Goal: Task Accomplishment & Management: Manage account settings

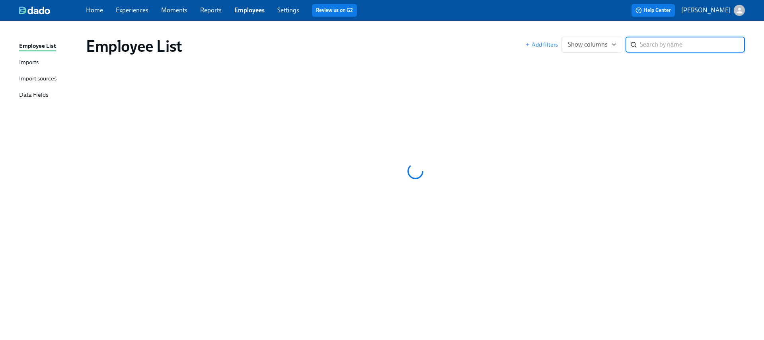
paste input "LaTonyia Simmons"
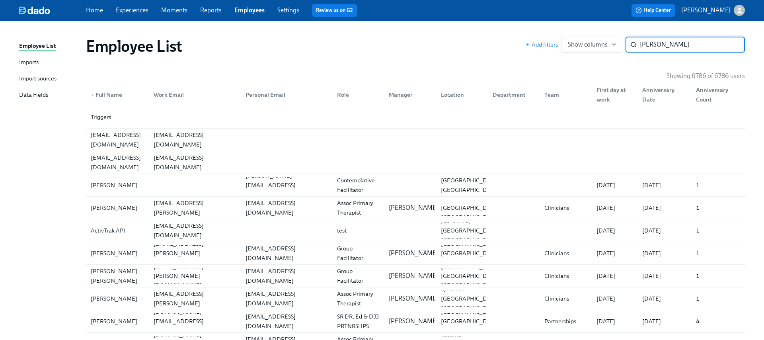
type input "LaTonyia Simmons"
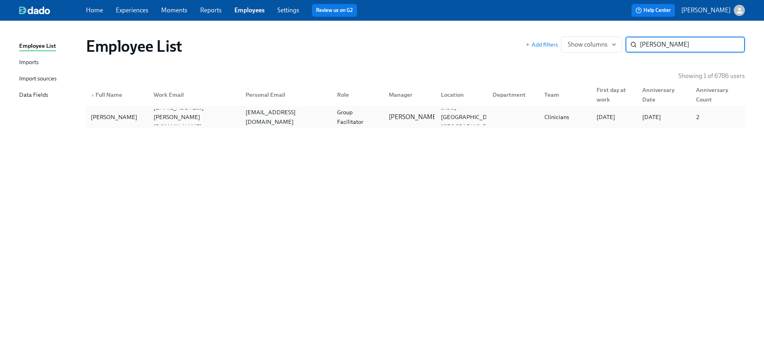
click at [242, 120] on div "oakes8412@gmail.com" at bounding box center [286, 116] width 88 height 19
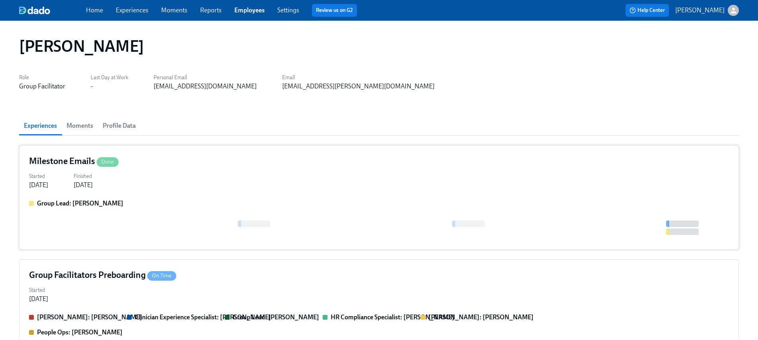
click at [156, 213] on div "Group Lead: Maggie Martinez" at bounding box center [379, 219] width 700 height 41
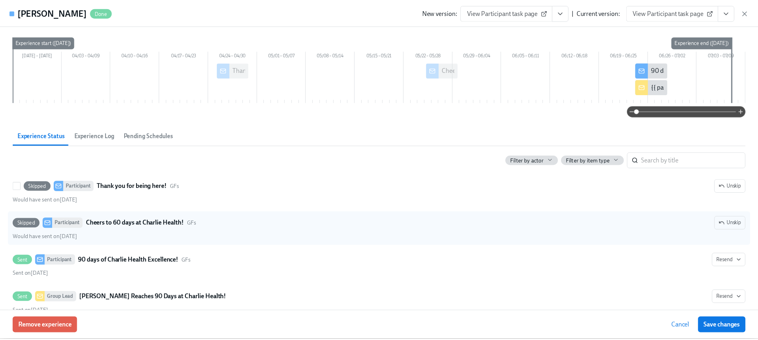
scroll to position [63, 0]
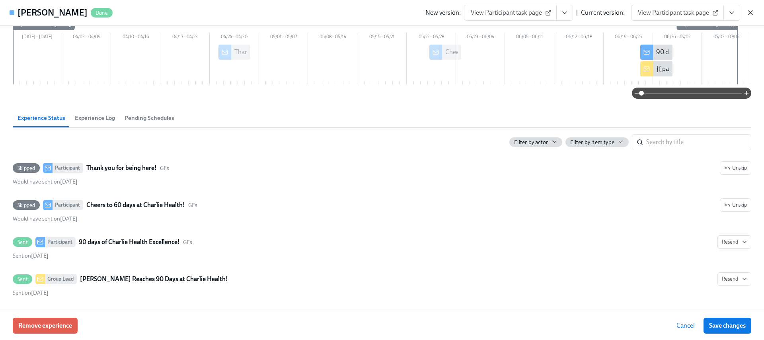
click at [749, 11] on icon "button" at bounding box center [750, 13] width 8 height 8
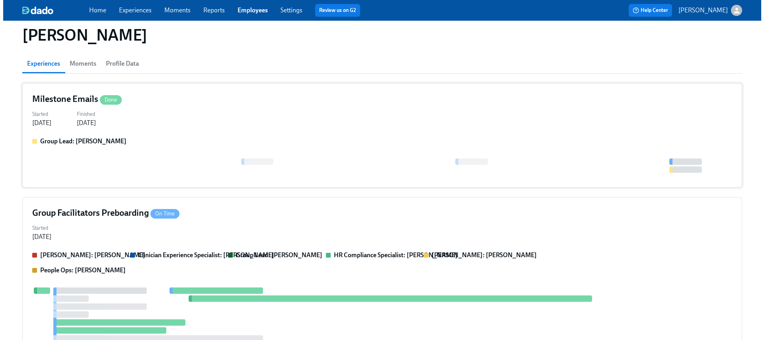
scroll to position [223, 0]
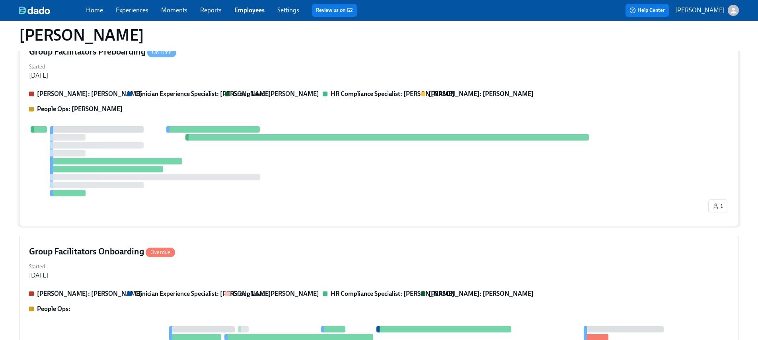
click at [150, 152] on div at bounding box center [367, 161] width 677 height 70
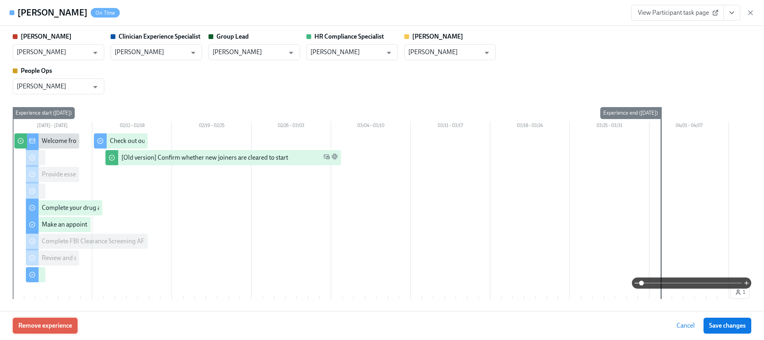
click at [58, 321] on span "Remove experience" at bounding box center [45, 325] width 54 height 8
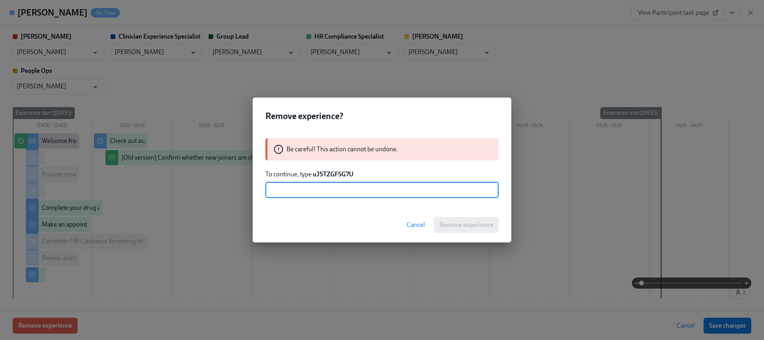
click at [333, 175] on strong "uJ5TZGFSG7U" at bounding box center [333, 174] width 41 height 8
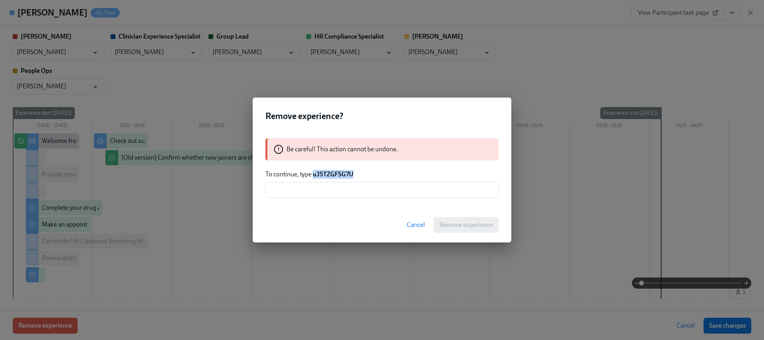
click at [333, 175] on strong "uJ5TZGFSG7U" at bounding box center [333, 174] width 41 height 8
copy strong "uJ5TZGFSG7U"
click at [336, 190] on input "text" at bounding box center [381, 190] width 233 height 16
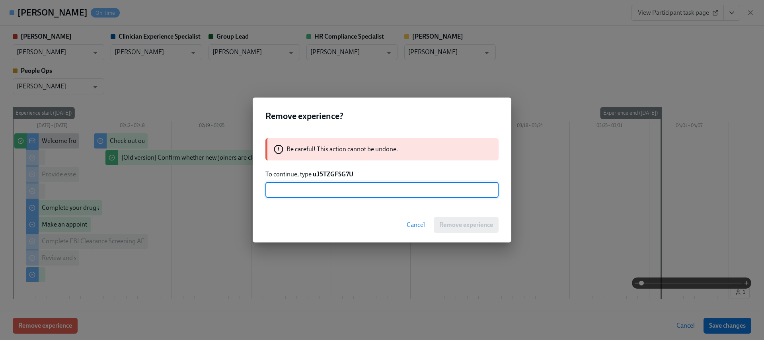
paste input "uJ5TZGFSG7U"
type input "uJ5TZGFSG7U"
click at [466, 227] on span "Remove experience" at bounding box center [466, 225] width 54 height 8
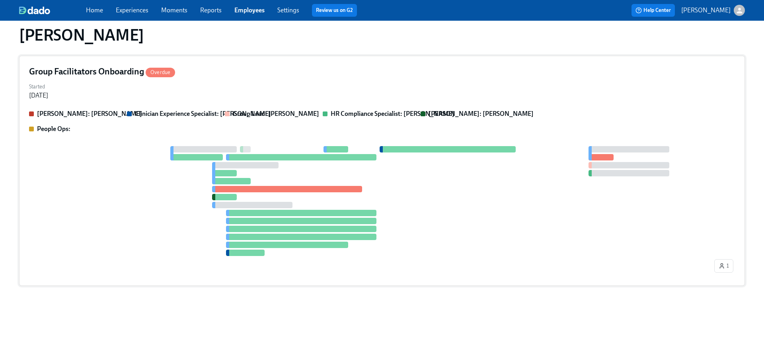
scroll to position [203, 0]
click at [131, 212] on div at bounding box center [367, 201] width 677 height 110
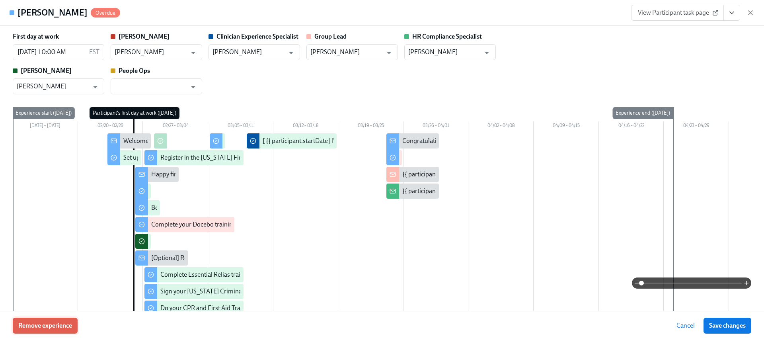
click at [47, 332] on button "Remove experience" at bounding box center [45, 325] width 65 height 16
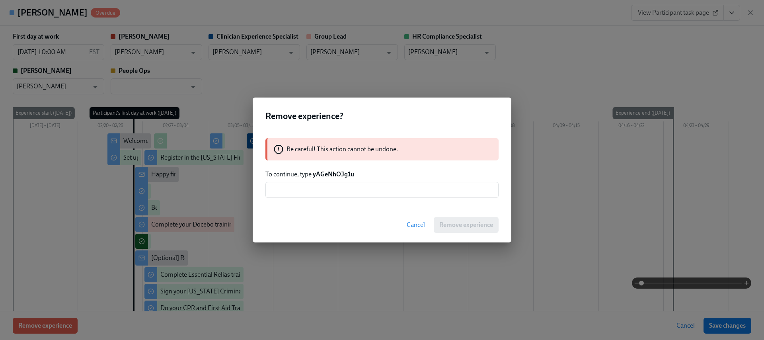
click at [332, 174] on strong "yAGeNhOJg1u" at bounding box center [333, 174] width 41 height 8
click at [333, 174] on strong "yAGeNhOJg1u" at bounding box center [333, 174] width 41 height 8
click at [333, 173] on strong "yAGeNhOJg1u" at bounding box center [333, 174] width 41 height 8
copy strong "yAGeNhOJg1u"
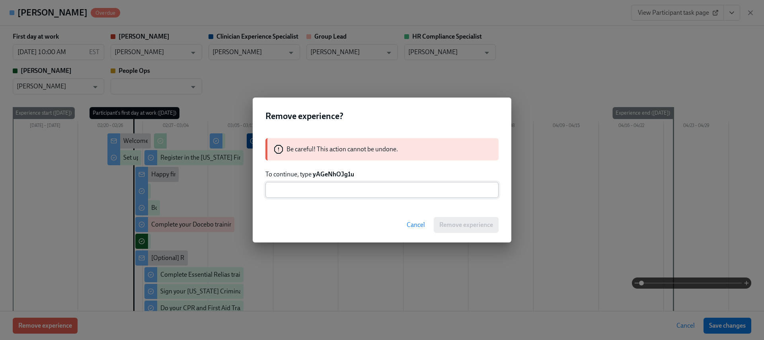
click at [330, 188] on input "text" at bounding box center [381, 190] width 233 height 16
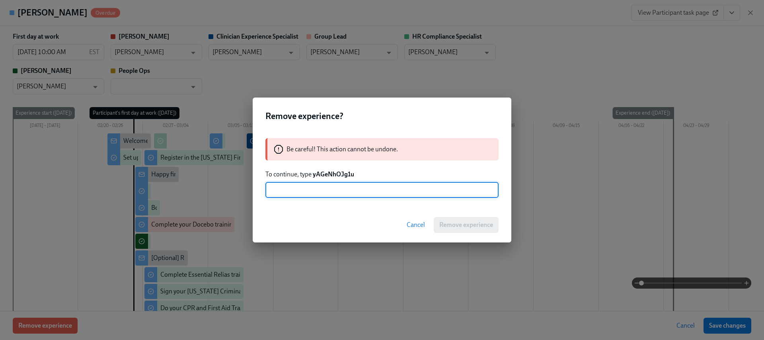
paste input "yAGeNhOJg1u"
type input "yAGeNhOJg1u"
click at [457, 223] on span "Remove experience" at bounding box center [466, 225] width 54 height 8
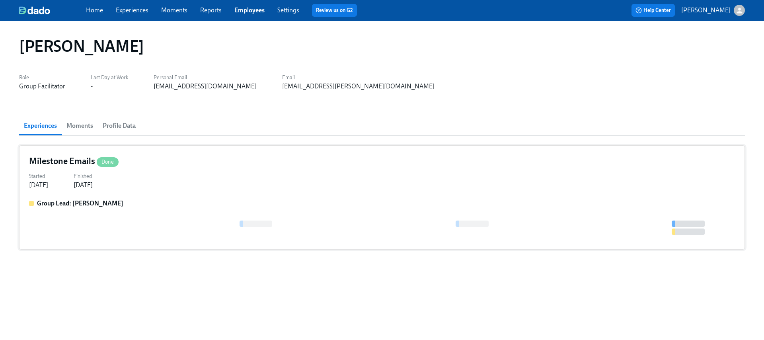
scroll to position [0, 0]
click at [134, 14] on span "Experiences" at bounding box center [132, 10] width 33 height 9
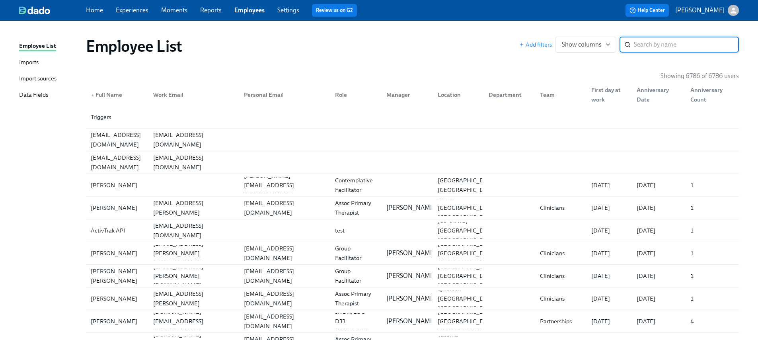
paste input "[PERSON_NAME]"
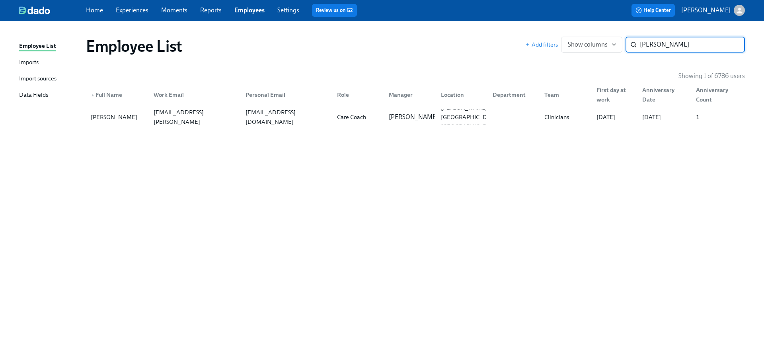
type input "Naomi Atherton"
click at [346, 119] on div "Care Coach" at bounding box center [351, 117] width 35 height 10
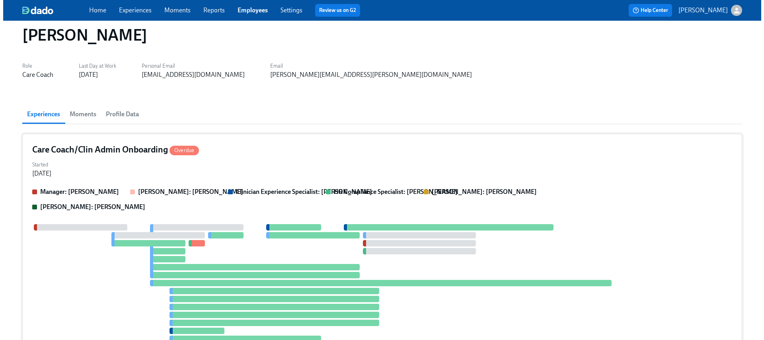
scroll to position [12, 0]
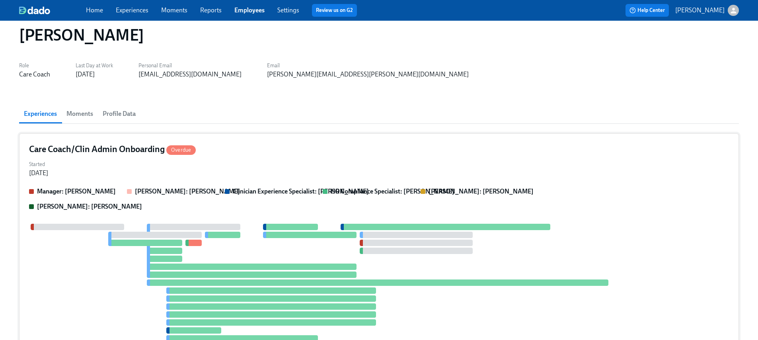
click at [169, 181] on div "Care Coach/Clin Admin Onboarding Overdue Started Oct 27, 2024 Manager: Heather …" at bounding box center [378, 252] width 719 height 238
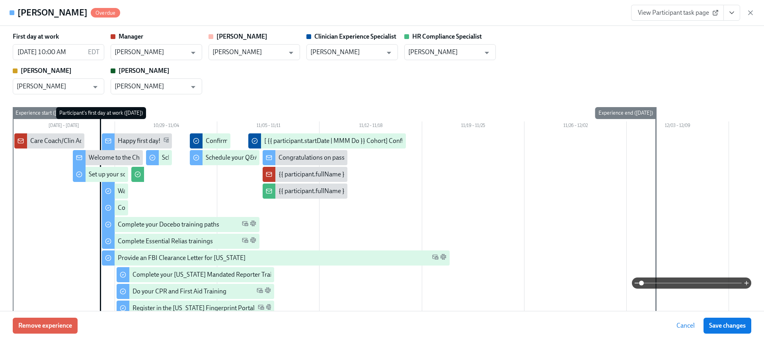
click at [51, 334] on div "Remove experience Cancel Save changes" at bounding box center [382, 325] width 764 height 29
click at [50, 331] on button "Remove experience" at bounding box center [45, 325] width 65 height 16
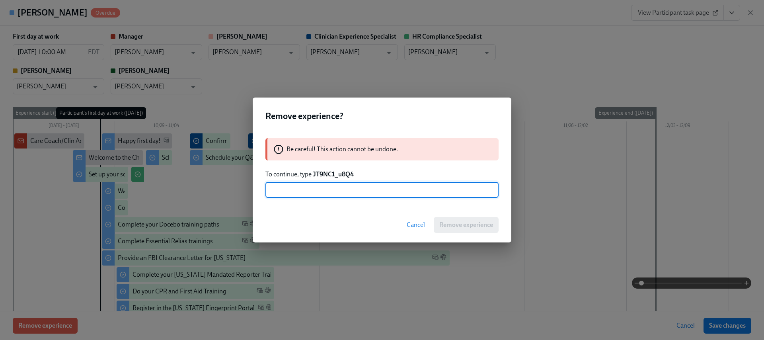
click at [318, 174] on strong "JT9NC1_u8Q4" at bounding box center [333, 174] width 41 height 8
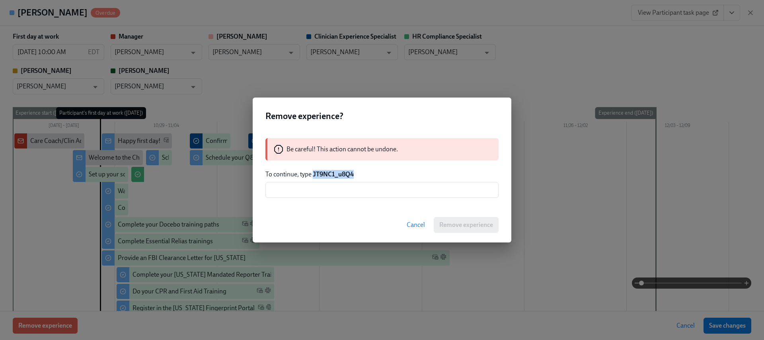
click at [318, 174] on strong "JT9NC1_u8Q4" at bounding box center [333, 174] width 41 height 8
copy strong "JT9NC1_u8Q4"
click at [325, 188] on input "text" at bounding box center [381, 190] width 233 height 16
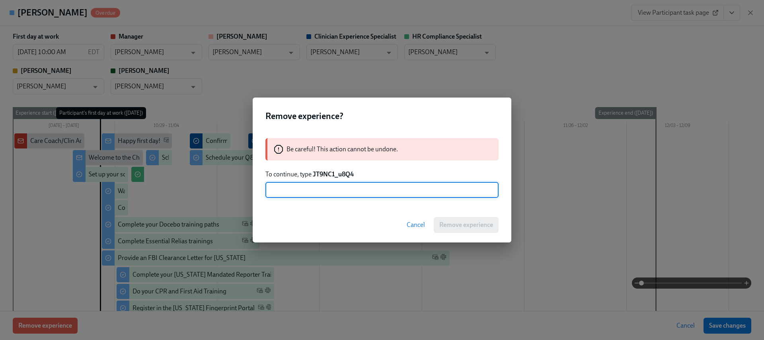
paste input "JT9NC1_u8Q4"
type input "JT9NC1_u8Q4"
click at [449, 222] on span "Remove experience" at bounding box center [466, 225] width 54 height 8
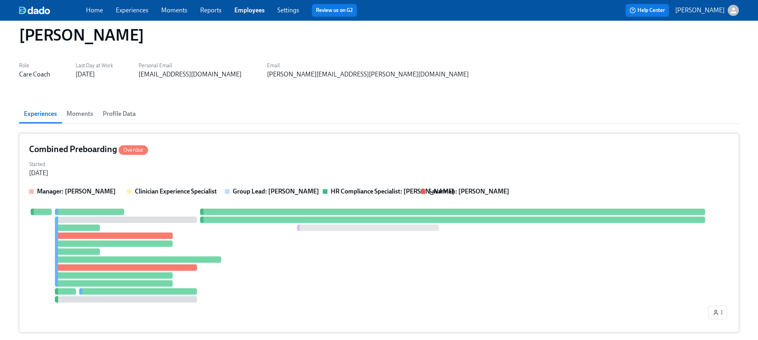
click at [174, 220] on div at bounding box center [126, 219] width 142 height 6
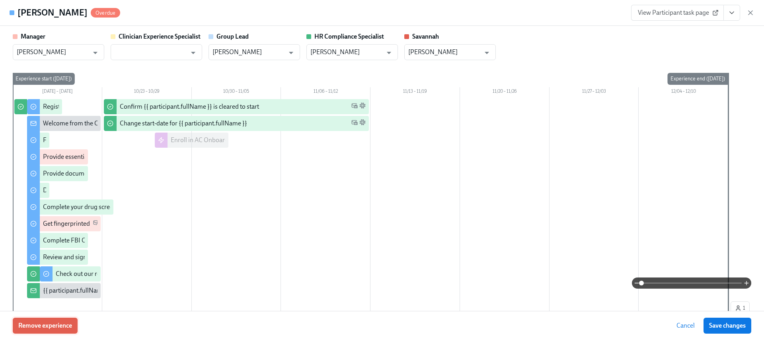
click at [60, 319] on button "Remove experience" at bounding box center [45, 325] width 65 height 16
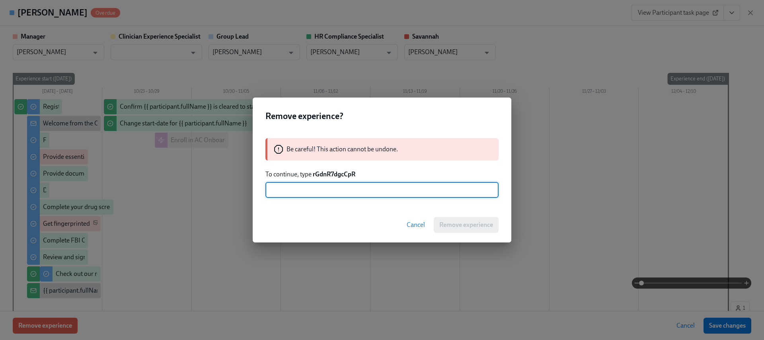
click at [322, 172] on strong "rGdnR7dgcCpR" at bounding box center [334, 174] width 43 height 8
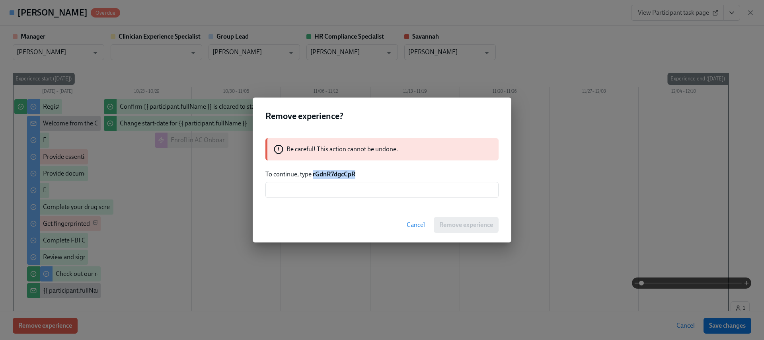
click at [322, 172] on strong "rGdnR7dgcCpR" at bounding box center [334, 174] width 43 height 8
copy strong "rGdnR7dgcCpR"
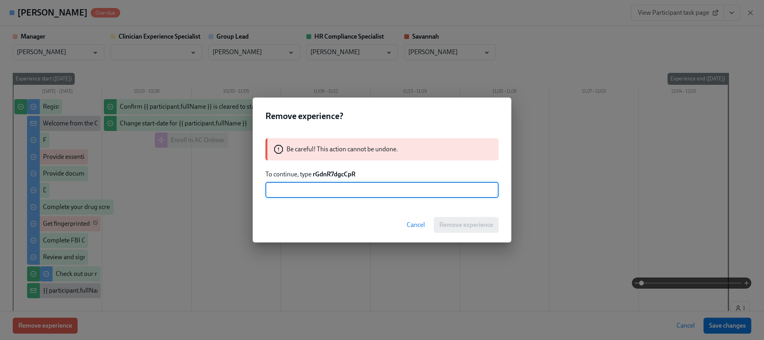
click at [337, 194] on input "text" at bounding box center [381, 190] width 233 height 16
paste input "rGdnR7dgcCpR"
type input "rGdnR7dgcCpR"
click at [444, 220] on button "Remove experience" at bounding box center [465, 225] width 65 height 16
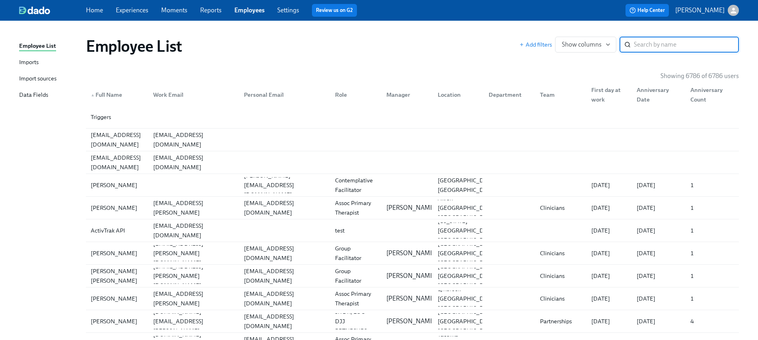
paste input "Nicole Spisak"
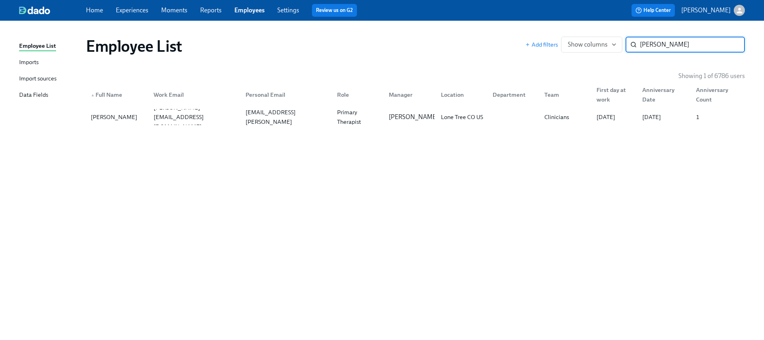
type input "Nicole Spisak"
click at [185, 117] on div "nicole.woodmanspisak@charliehealth.com" at bounding box center [194, 117] width 88 height 29
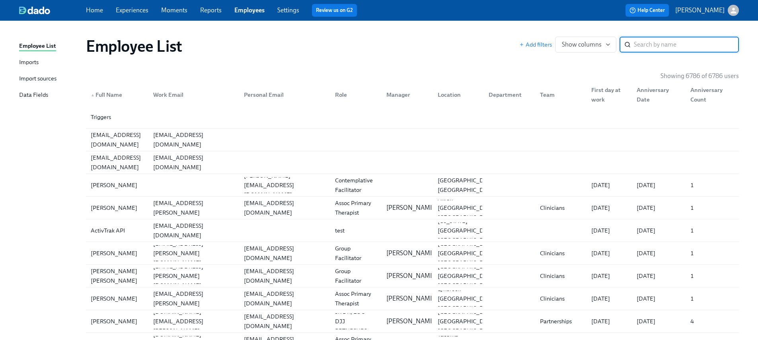
paste input "Michelle Osborne"
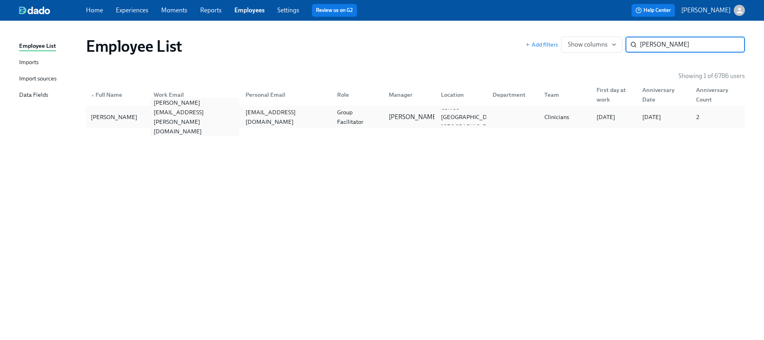
type input "Michelle Osborne"
click at [216, 123] on div "michelle.osborne@charliehealth.com" at bounding box center [192, 117] width 91 height 16
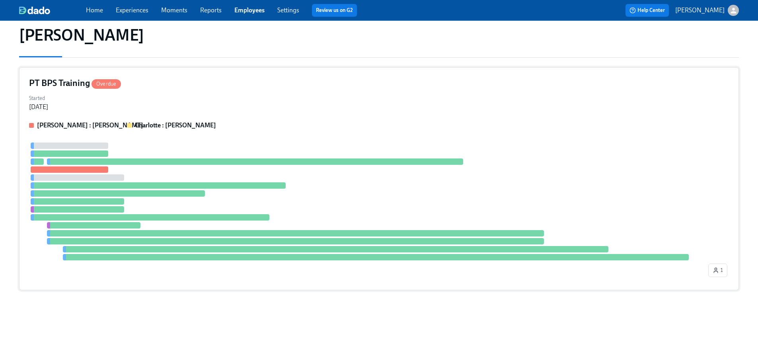
scroll to position [82, 0]
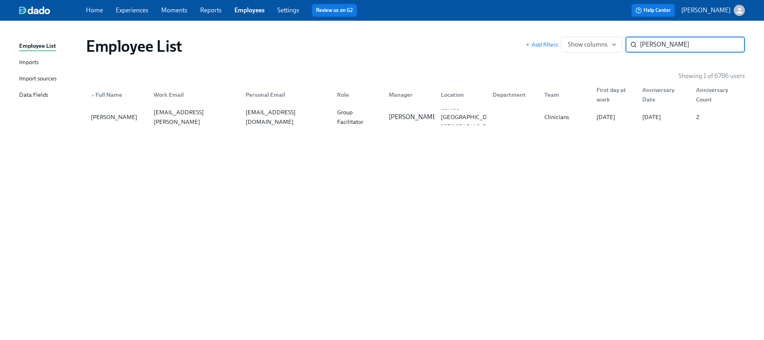
paste input "Shantel Green"
type input "Shantel Green"
click at [288, 123] on div "shantelngreen@outlook.com" at bounding box center [284, 117] width 91 height 16
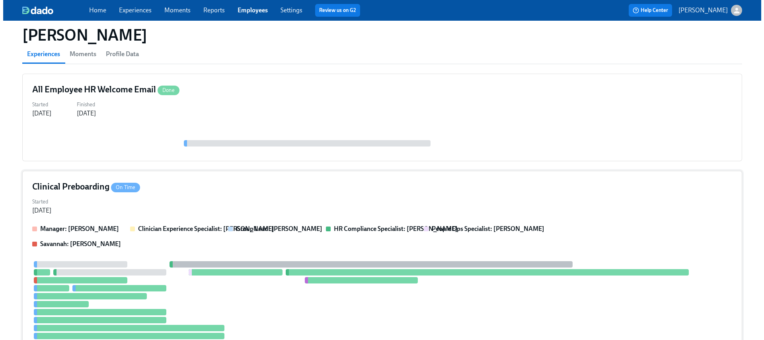
scroll to position [151, 0]
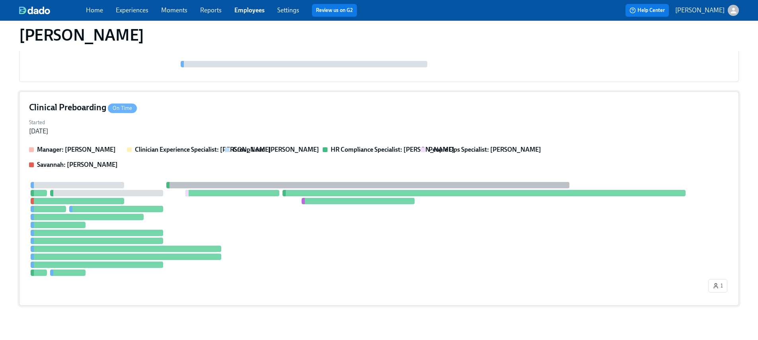
click at [163, 229] on div at bounding box center [367, 229] width 677 height 94
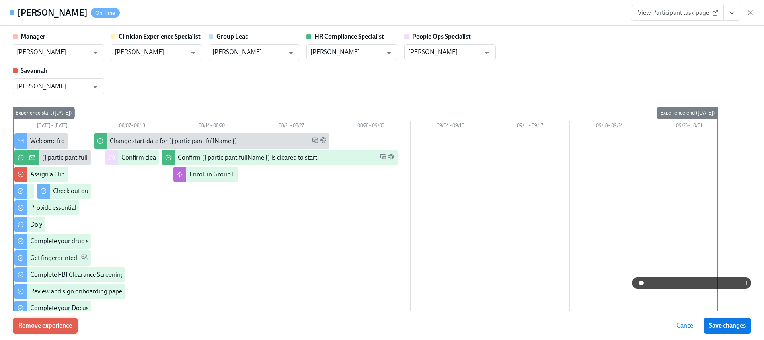
click at [50, 332] on button "Remove experience" at bounding box center [45, 325] width 65 height 16
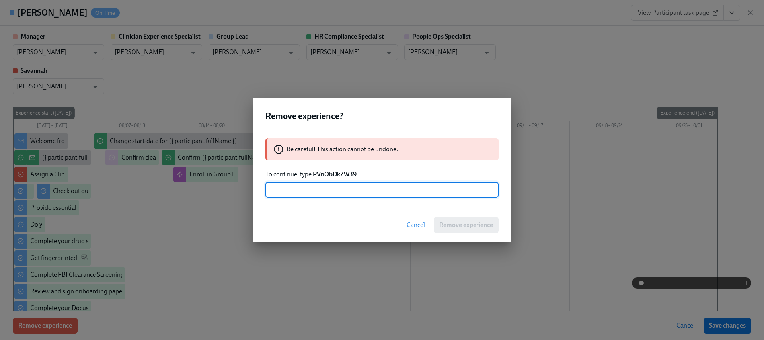
click at [336, 174] on strong "PVnObDkZW39" at bounding box center [335, 174] width 44 height 8
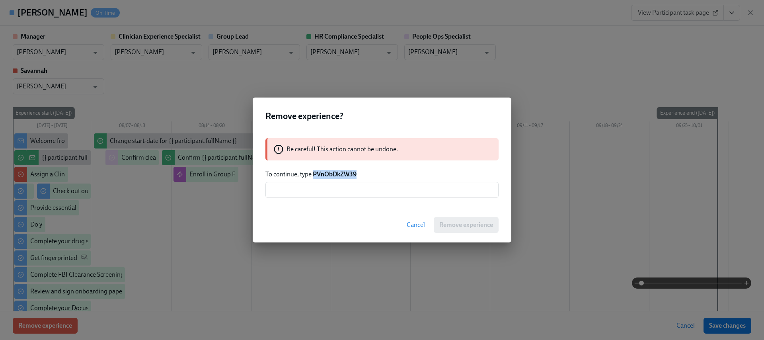
click at [336, 174] on strong "PVnObDkZW39" at bounding box center [335, 174] width 44 height 8
copy strong "PVnObDkZW39"
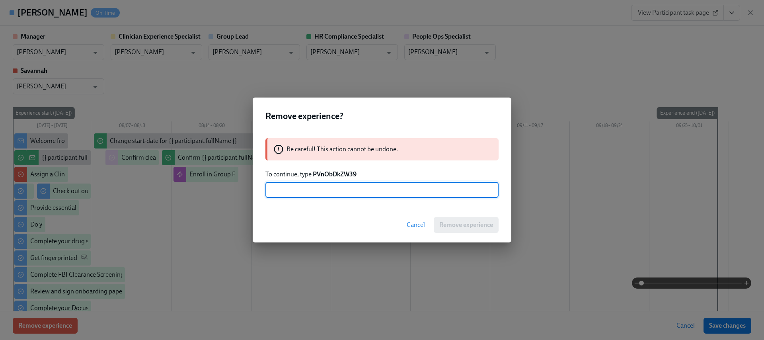
click at [343, 189] on input "text" at bounding box center [381, 190] width 233 height 16
paste input "PVnObDkZW39"
type input "PVnObDkZW39"
drag, startPoint x: 470, startPoint y: 223, endPoint x: 458, endPoint y: 208, distance: 20.1
click at [470, 224] on span "Remove experience" at bounding box center [466, 225] width 54 height 8
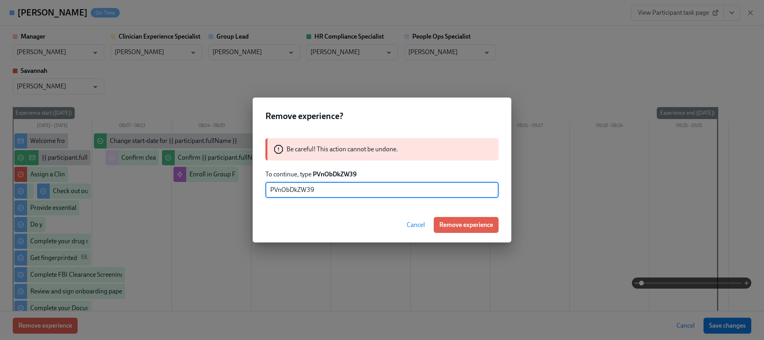
scroll to position [0, 0]
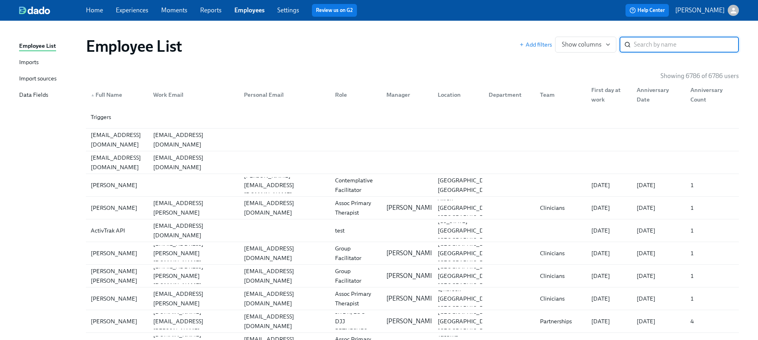
paste input "[PERSON_NAME]"
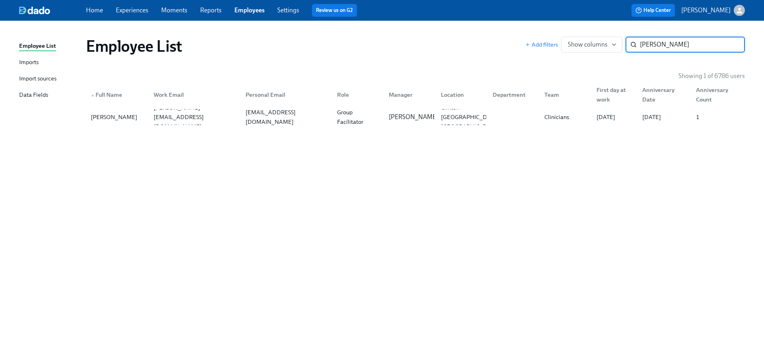
type input "[PERSON_NAME]"
click at [150, 124] on div "[PERSON_NAME][EMAIL_ADDRESS][DOMAIN_NAME]" at bounding box center [192, 117] width 91 height 16
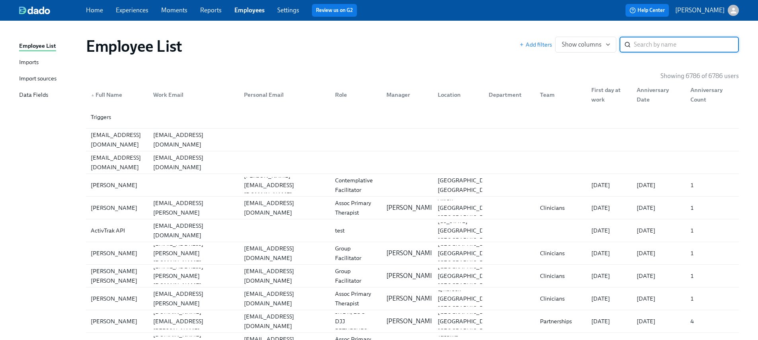
paste input "[PERSON_NAME]"
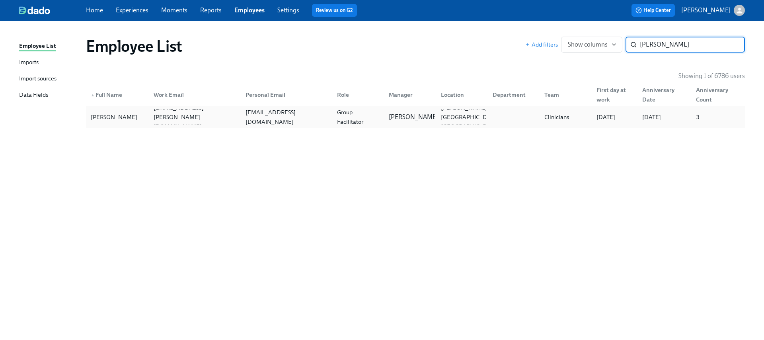
type input "[PERSON_NAME]"
click at [290, 122] on div "[EMAIL_ADDRESS][DOMAIN_NAME]" at bounding box center [284, 117] width 91 height 16
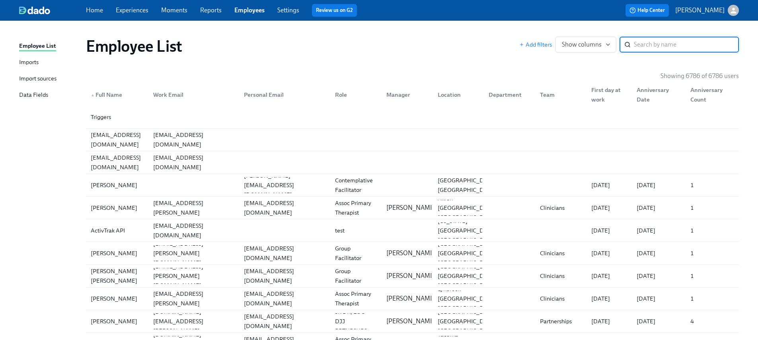
paste input "[PERSON_NAME]"
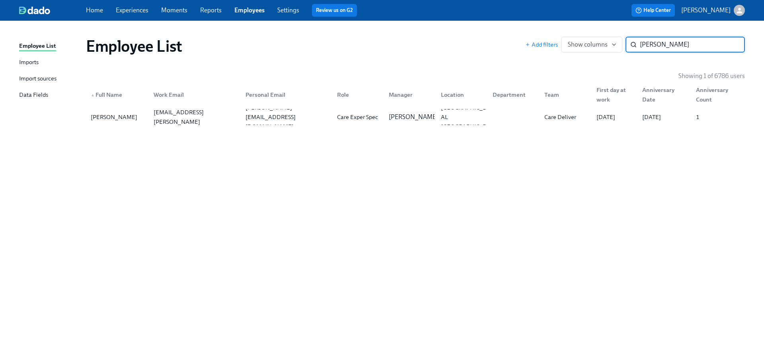
type input "[PERSON_NAME]"
click at [216, 112] on div "wesley.standridge@charliehealth.com" at bounding box center [194, 117] width 88 height 38
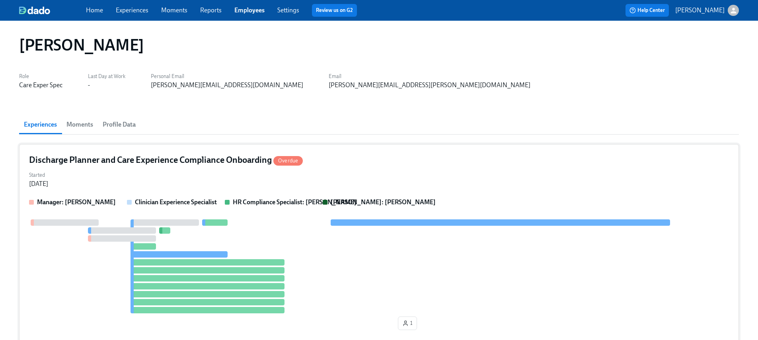
scroll to position [2, 0]
click at [165, 185] on div "Started Sep 18, 2025" at bounding box center [379, 178] width 700 height 19
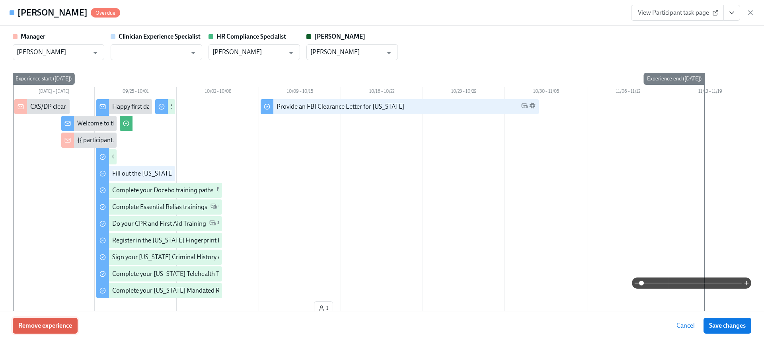
click at [50, 328] on span "Remove experience" at bounding box center [45, 325] width 54 height 8
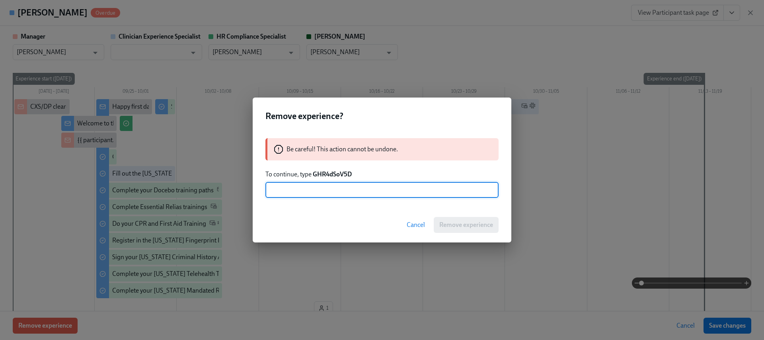
click at [318, 175] on strong "GHR4dSoV5D" at bounding box center [332, 174] width 39 height 8
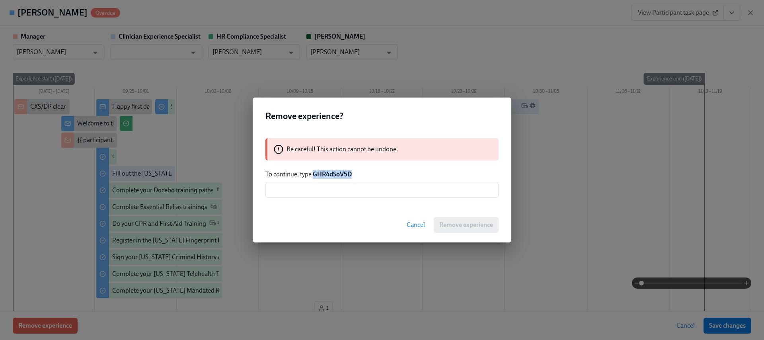
click at [318, 175] on strong "GHR4dSoV5D" at bounding box center [332, 174] width 39 height 8
copy strong "GHR4dSoV5D"
click at [319, 183] on input "text" at bounding box center [381, 190] width 233 height 16
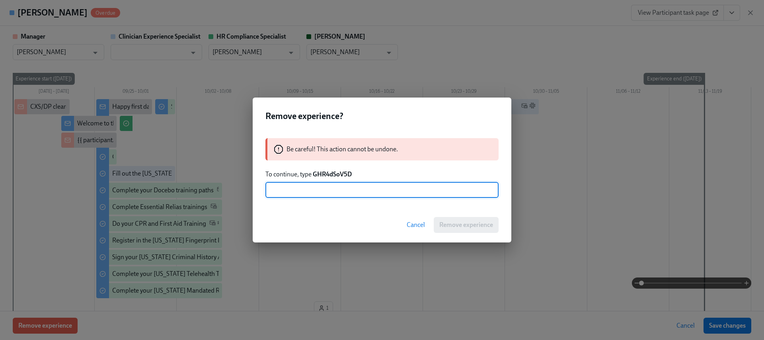
paste input "GHR4dSoV5D"
type input "GHR4dSoV5D"
click at [460, 219] on button "Remove experience" at bounding box center [465, 225] width 65 height 16
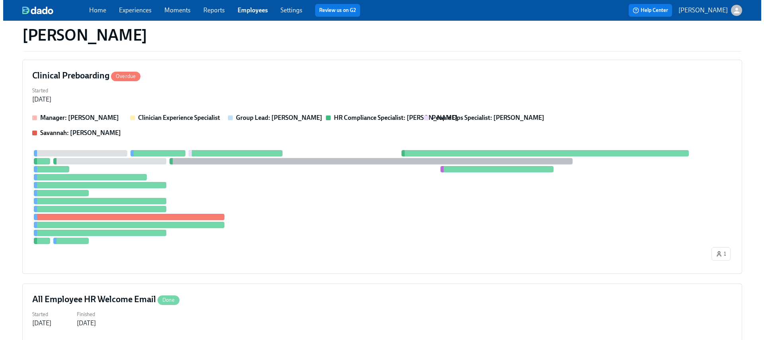
scroll to position [311, 0]
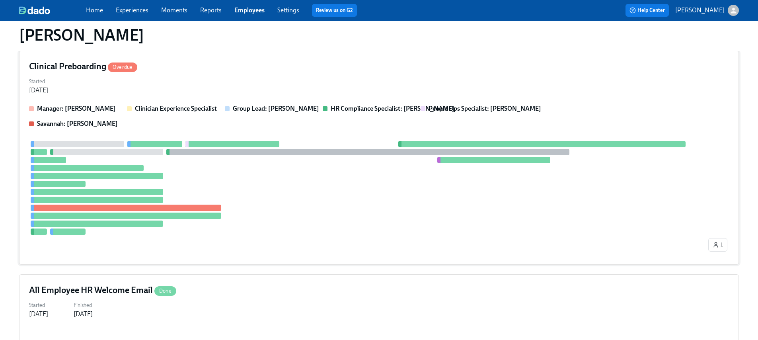
click at [182, 185] on div at bounding box center [367, 188] width 677 height 94
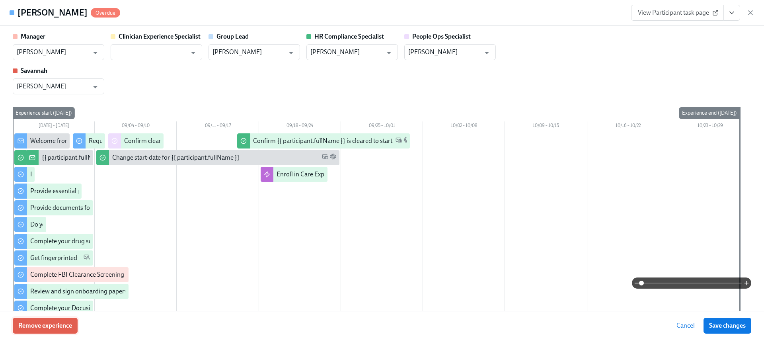
click at [56, 323] on span "Remove experience" at bounding box center [45, 325] width 54 height 8
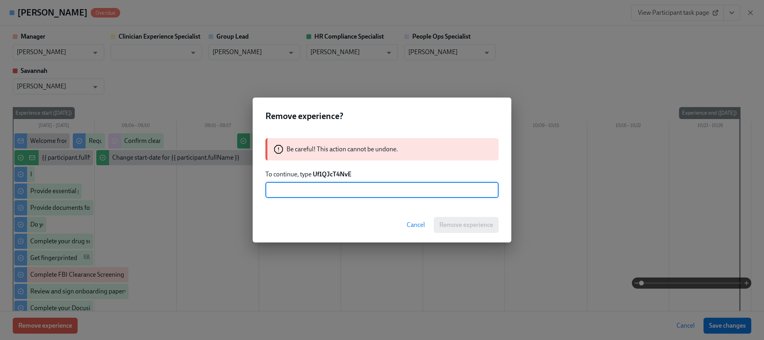
click at [326, 177] on strong "Uf1QJcT4NvE" at bounding box center [332, 174] width 39 height 8
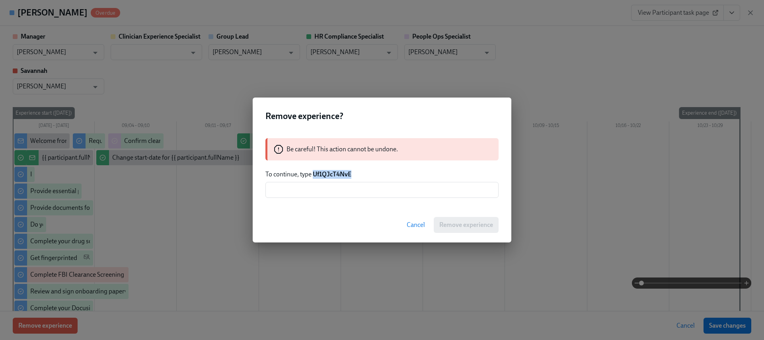
click at [326, 177] on strong "Uf1QJcT4NvE" at bounding box center [332, 174] width 39 height 8
copy strong "Uf1QJcT4NvE"
click at [327, 188] on input "text" at bounding box center [381, 190] width 233 height 16
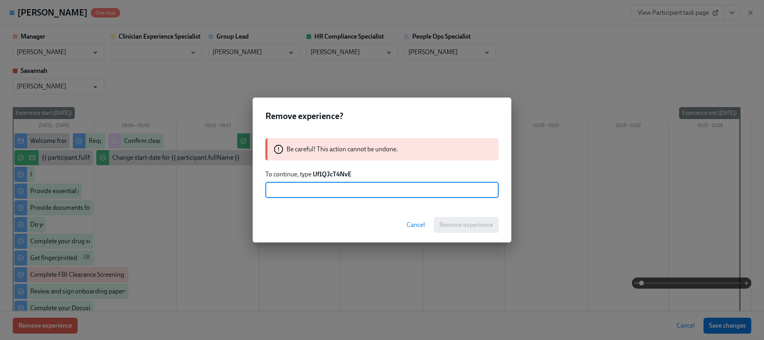
paste input "Uf1QJcT4NvE"
type input "Uf1QJcT4NvE"
click at [450, 218] on button "Remove experience" at bounding box center [465, 225] width 65 height 16
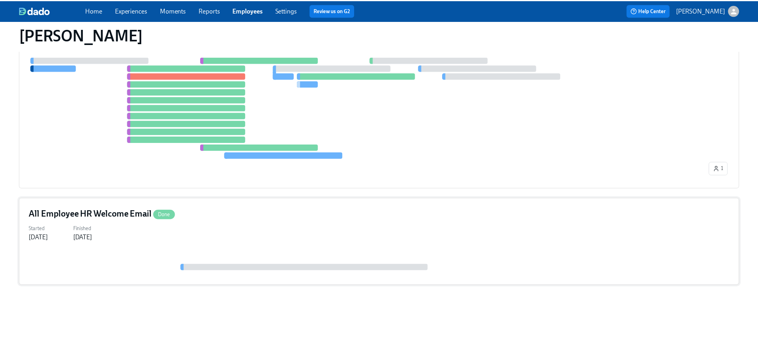
scroll to position [163, 0]
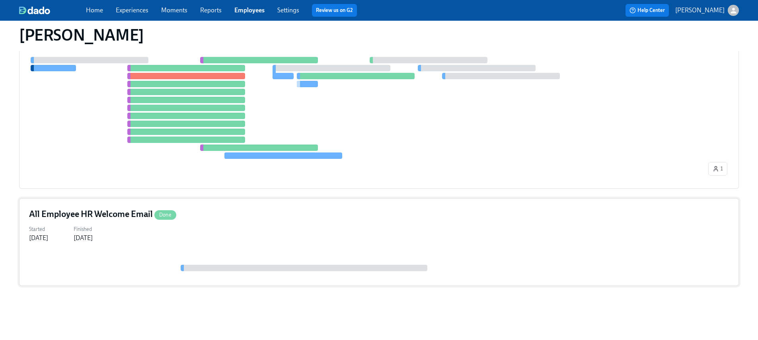
click at [215, 245] on div "All Employee HR Welcome Email Done Started Sep 19, 2025 Finished Sep 24, 2025" at bounding box center [378, 241] width 719 height 87
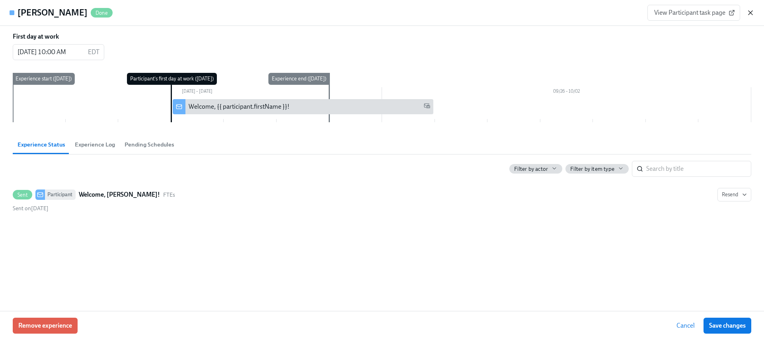
click at [753, 14] on icon "button" at bounding box center [750, 13] width 8 height 8
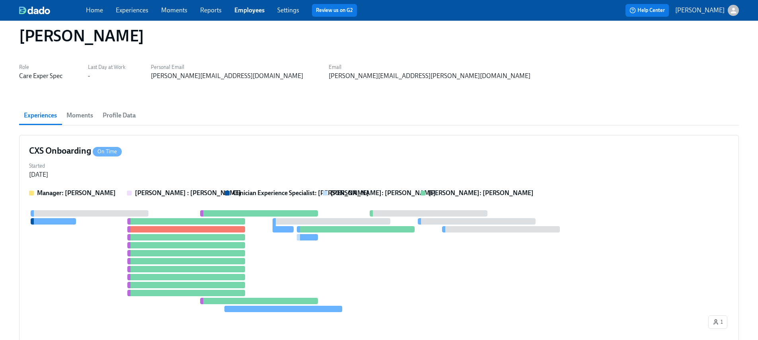
scroll to position [0, 0]
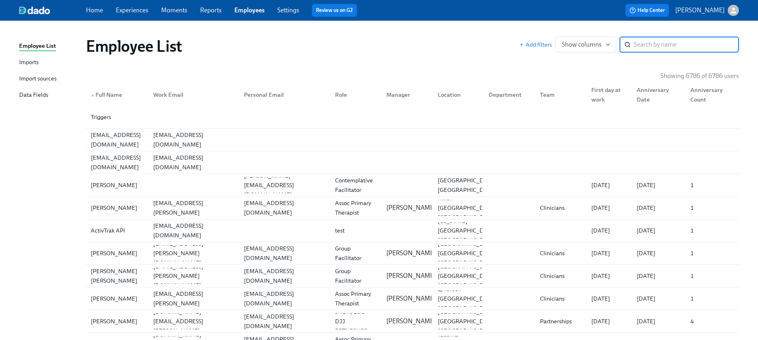
paste input "[PERSON_NAME]"
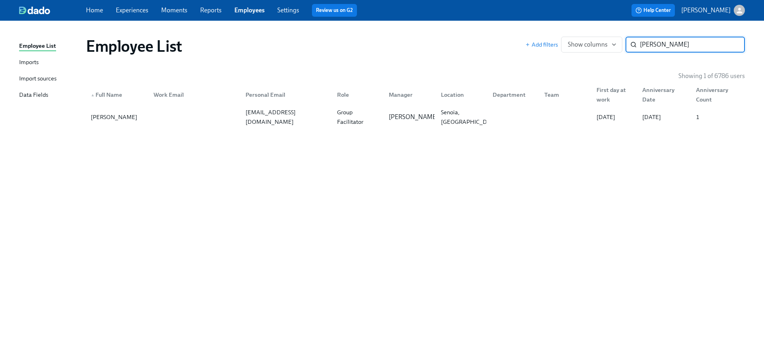
type input "[PERSON_NAME]"
click at [295, 112] on div "[EMAIL_ADDRESS][DOMAIN_NAME]" at bounding box center [286, 116] width 88 height 19
